Goal: Task Accomplishment & Management: Use online tool/utility

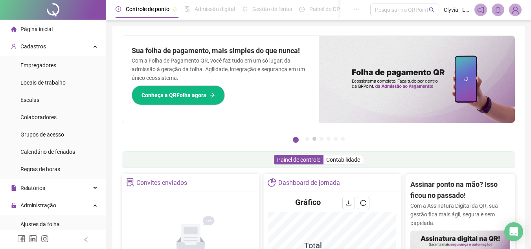
scroll to position [79, 0]
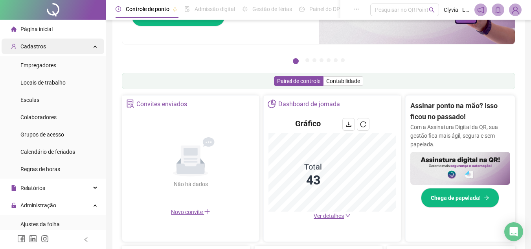
click at [65, 46] on div "Cadastros" at bounding box center [53, 47] width 103 height 16
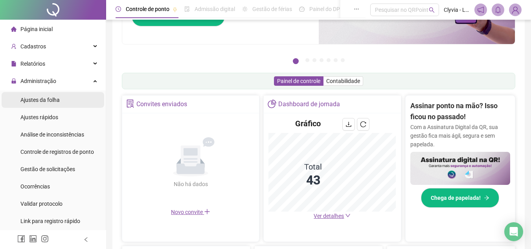
click at [54, 97] on span "Ajustes da folha" at bounding box center [39, 100] width 39 height 6
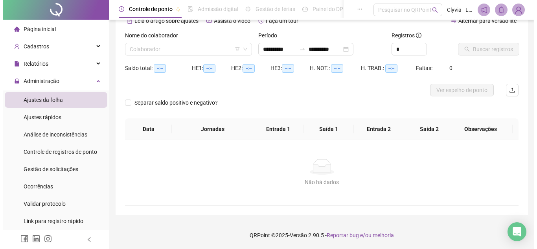
scroll to position [41, 0]
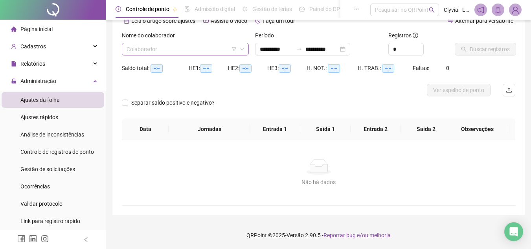
click at [233, 49] on icon "filter" at bounding box center [234, 49] width 5 height 5
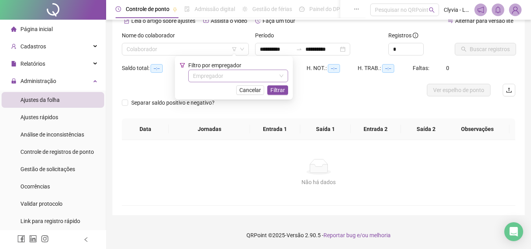
click at [220, 75] on input "search" at bounding box center [234, 76] width 83 height 12
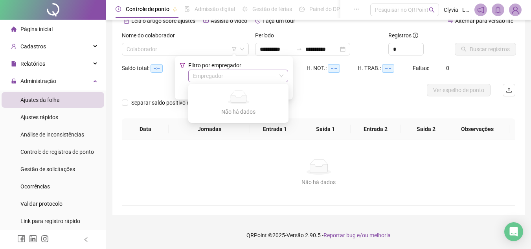
type input "**********"
click at [263, 70] on input "search" at bounding box center [234, 76] width 83 height 12
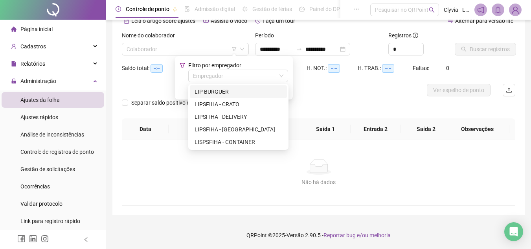
click at [221, 89] on div "LIP BURGUER" at bounding box center [239, 91] width 88 height 9
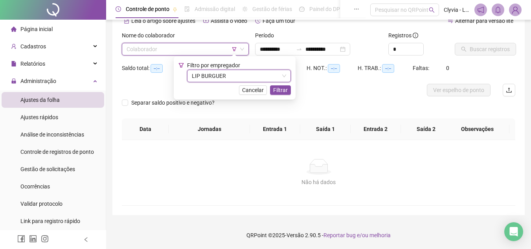
click at [283, 85] on div "Filtro por empregador LIP BURGUER LIP BURGUER Cancelar Filtrar" at bounding box center [235, 78] width 113 height 34
click at [281, 89] on span "Filtrar" at bounding box center [280, 90] width 15 height 9
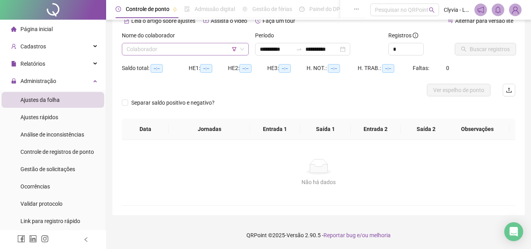
click at [197, 45] on input "search" at bounding box center [182, 49] width 111 height 12
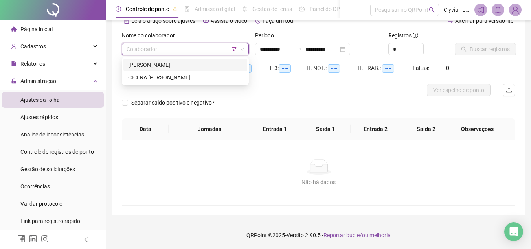
click at [164, 65] on div "[PERSON_NAME]" at bounding box center [185, 65] width 114 height 9
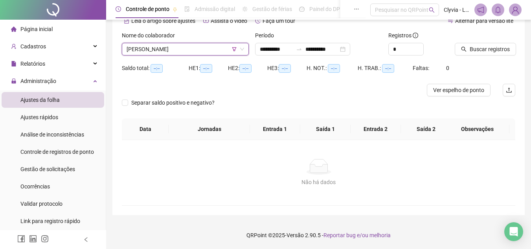
click at [192, 55] on span "[PERSON_NAME]" at bounding box center [186, 49] width 118 height 12
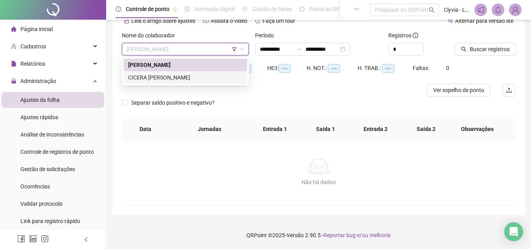
click at [184, 78] on div "CICERA [PERSON_NAME]" at bounding box center [185, 77] width 114 height 9
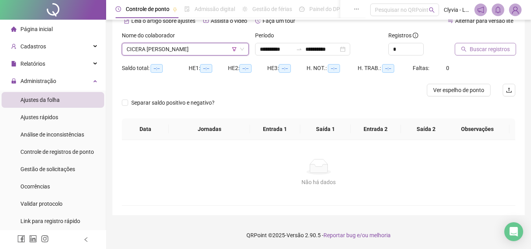
click at [488, 50] on span "Buscar registros" at bounding box center [490, 49] width 40 height 9
